Goal: Transaction & Acquisition: Purchase product/service

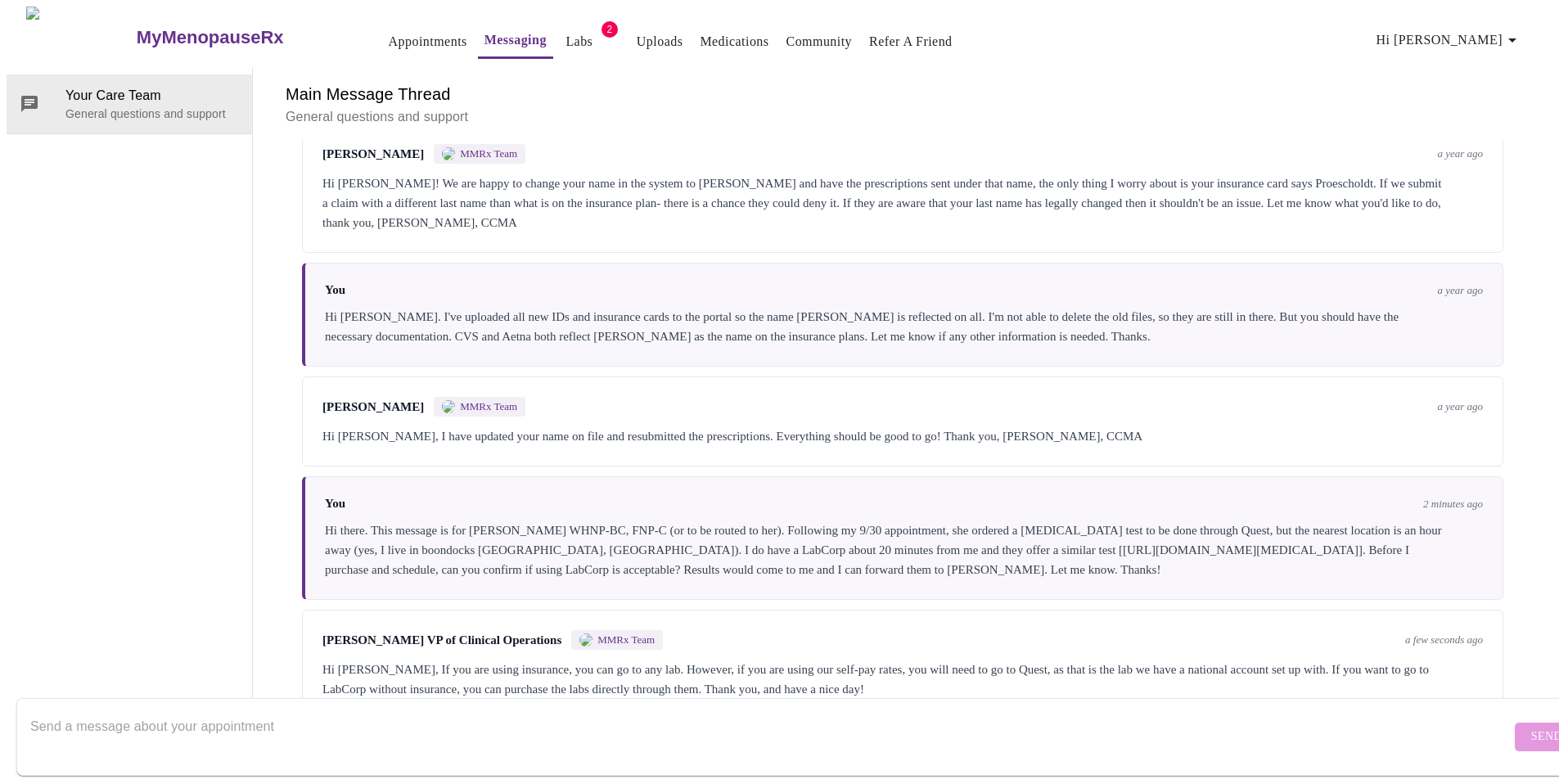
scroll to position [2283, 0]
click at [1343, 609] on div "[PERSON_NAME] VP of Clinical Operations MMRx Team a few seconds ago Hi [PERSON_…" at bounding box center [902, 663] width 1202 height 110
click at [477, 659] on div "Hi [PERSON_NAME], If you are using insurance, you can go to any lab. However, i…" at bounding box center [903, 678] width 1161 height 39
click at [386, 659] on div "Hi [PERSON_NAME], If you are using insurance, you can go to any lab. However, i…" at bounding box center [903, 678] width 1161 height 39
click at [233, 713] on textarea "Send a message about your appointment" at bounding box center [770, 736] width 1481 height 53
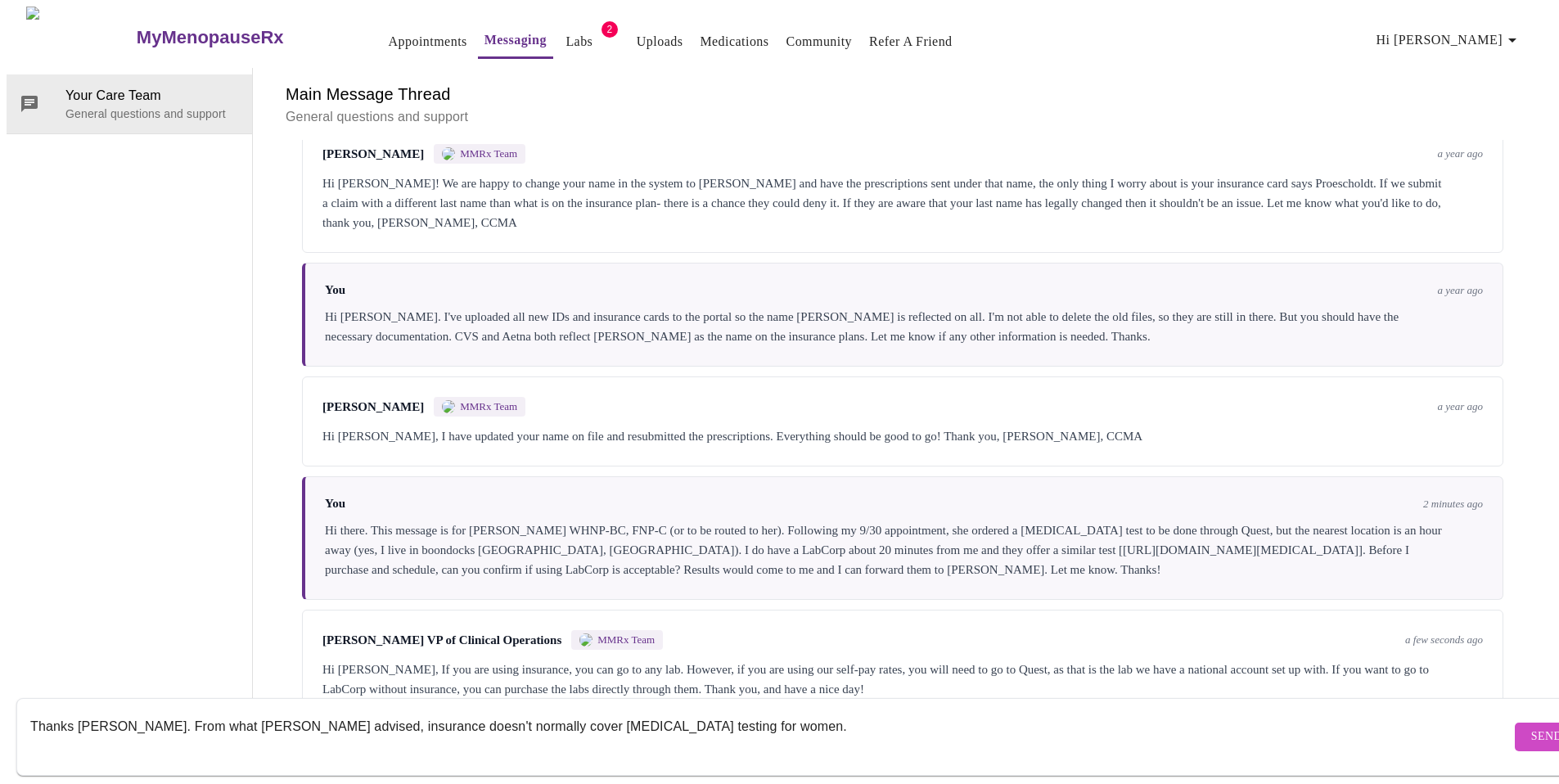
type textarea "Thanks [PERSON_NAME]. From what [PERSON_NAME] advised, insurance doesn't normal…"
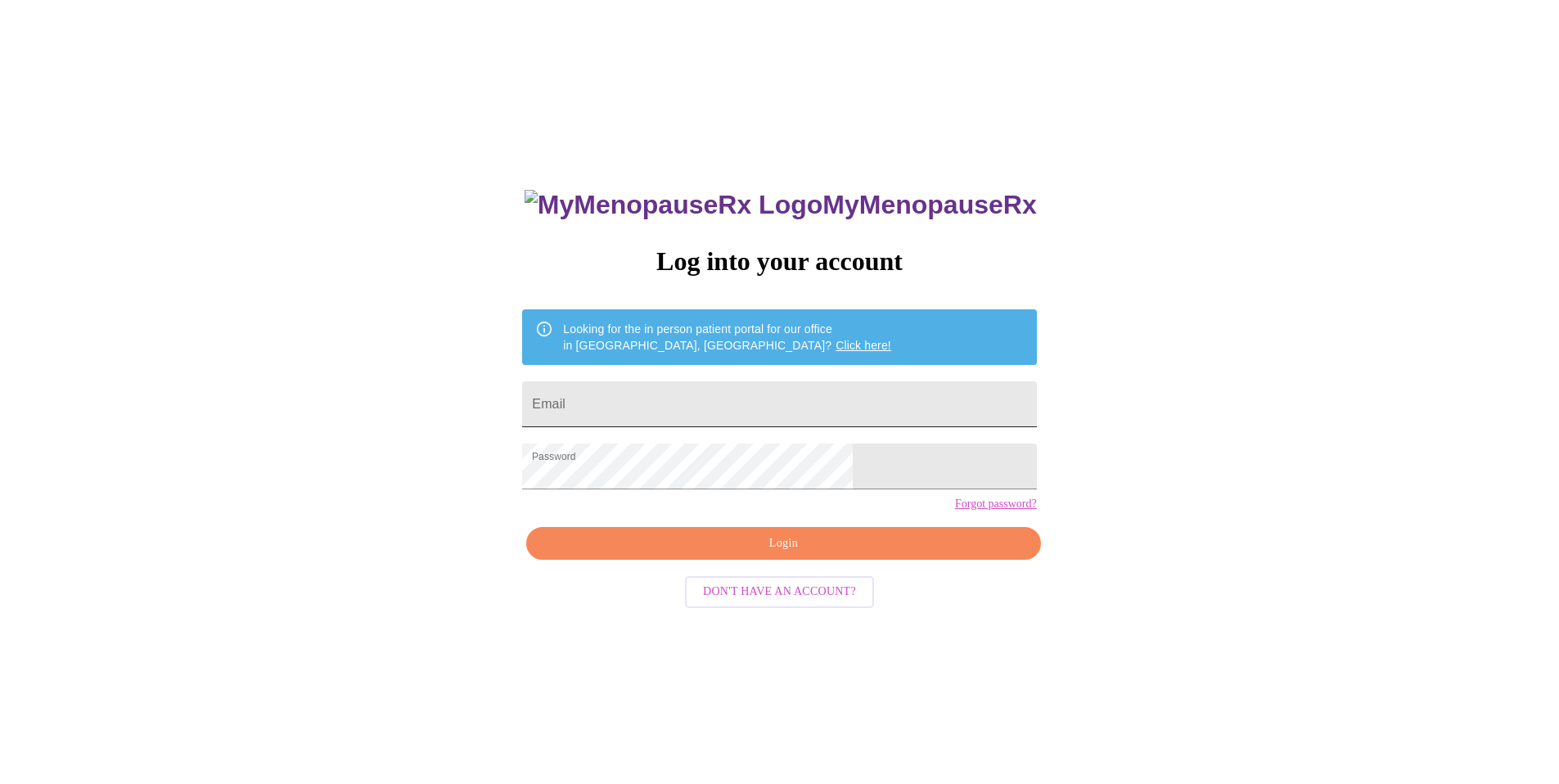
click at [705, 391] on input "Email" at bounding box center [779, 404] width 514 height 46
type input "[EMAIL_ADDRESS][DOMAIN_NAME]"
click at [760, 554] on span "Login" at bounding box center [783, 543] width 476 height 21
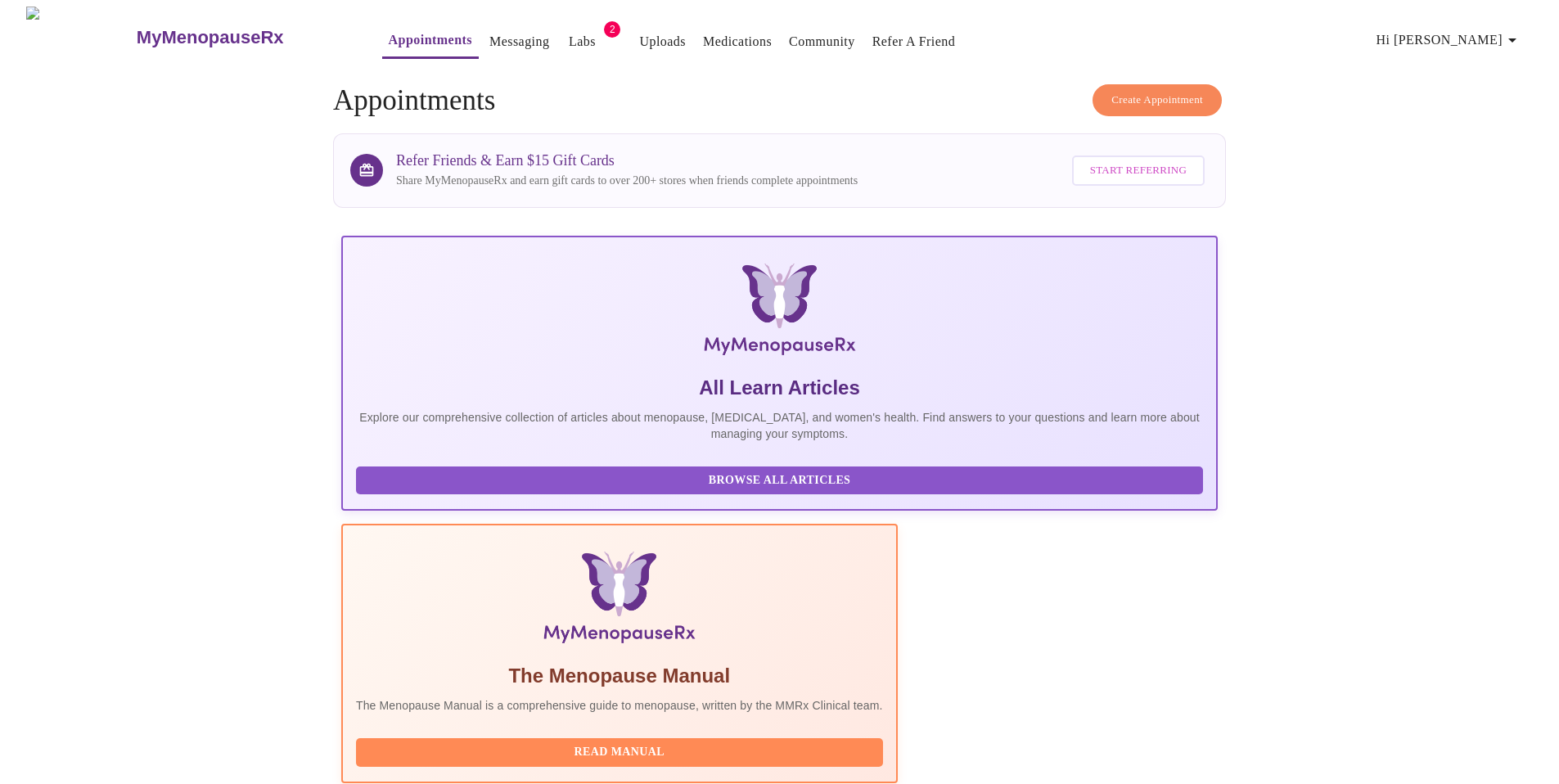
click at [569, 30] on link "Labs" at bounding box center [582, 41] width 27 height 23
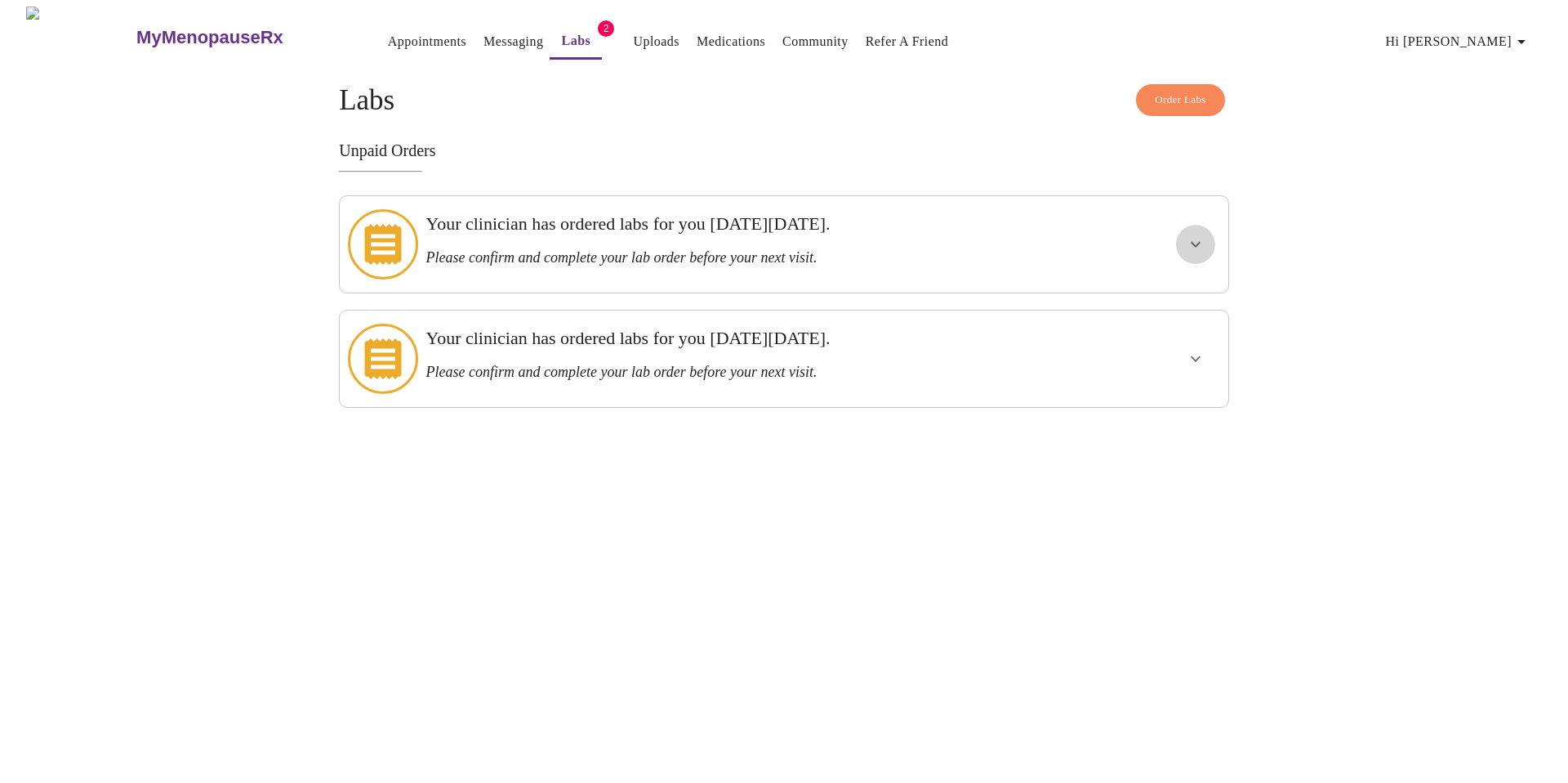
click at [1194, 240] on icon "show more" at bounding box center [1195, 244] width 20 height 20
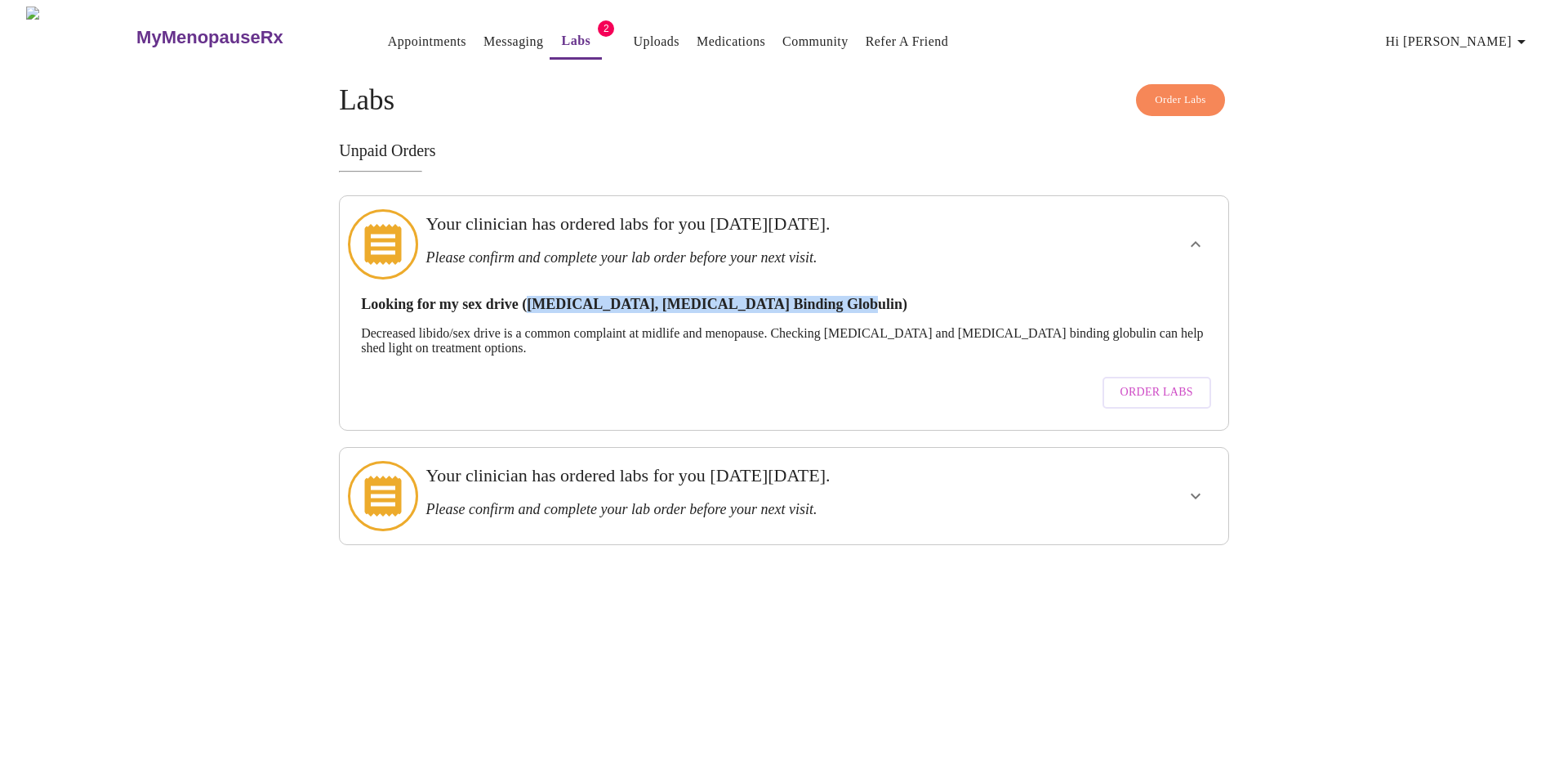
drag, startPoint x: 874, startPoint y: 286, endPoint x: 535, endPoint y: 289, distance: 339.0
click at [535, 296] on h3 "Looking for my sex drive (Testosterone, Sex Hormone Binding Globulin)" at bounding box center [784, 304] width 846 height 17
copy h3 "Testosterone, Sex Hormone Binding Globulin)"
click at [387, 296] on h3 "Looking for my sex drive (Testosterone, Sex Hormone Binding Globulin)" at bounding box center [784, 304] width 846 height 17
drag, startPoint x: 363, startPoint y: 289, endPoint x: 870, endPoint y: 292, distance: 507.0
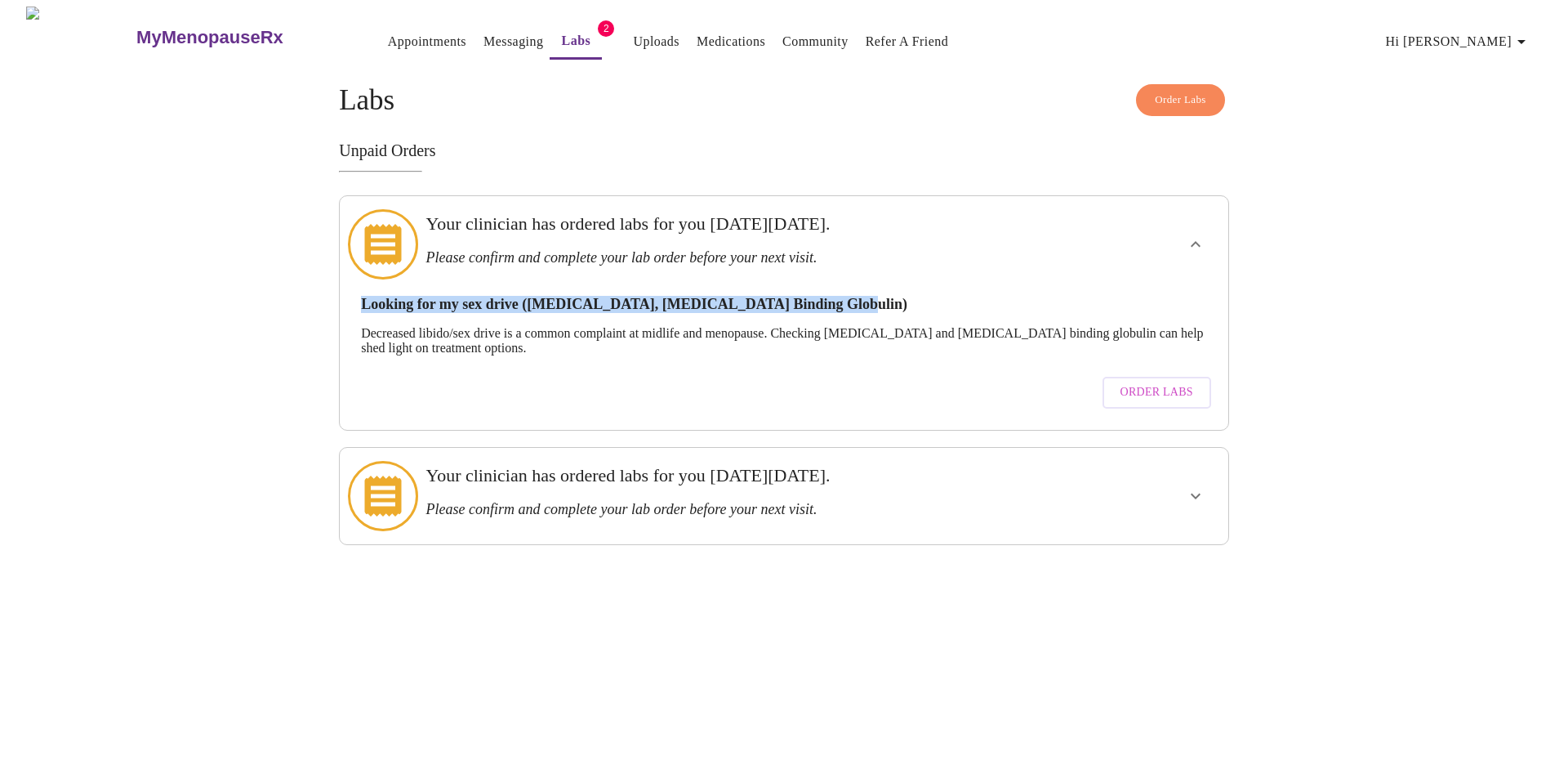
click at [870, 296] on h3 "Looking for my sex drive (Testosterone, Sex Hormone Binding Globulin)" at bounding box center [784, 304] width 846 height 17
click at [1164, 382] on span "Order Labs" at bounding box center [1156, 392] width 72 height 21
